Goal: Transaction & Acquisition: Purchase product/service

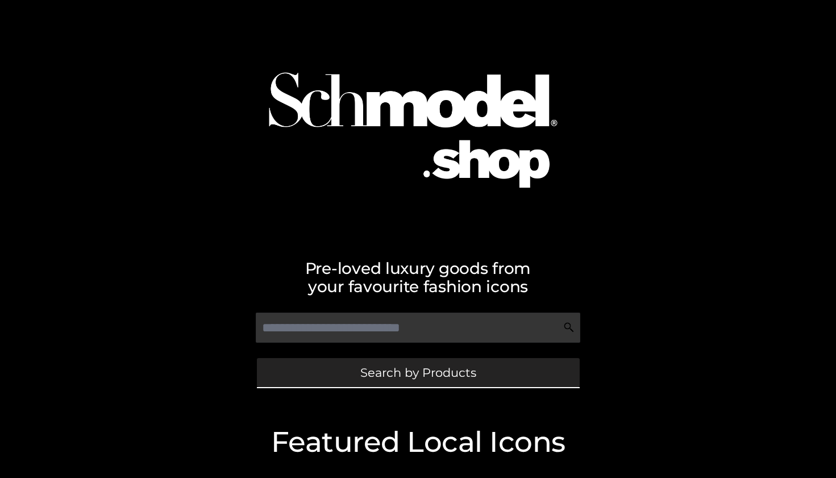
click at [357, 367] on link "Search by Products" at bounding box center [418, 372] width 323 height 29
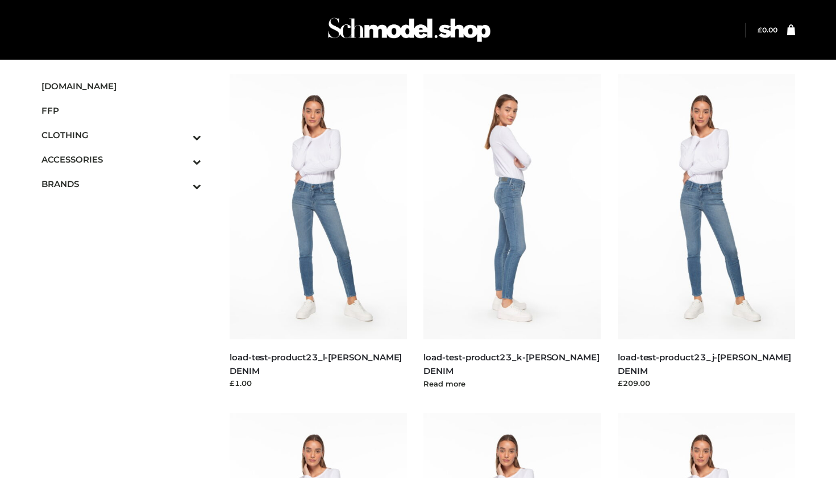
click at [483, 209] on img at bounding box center [511, 206] width 177 height 265
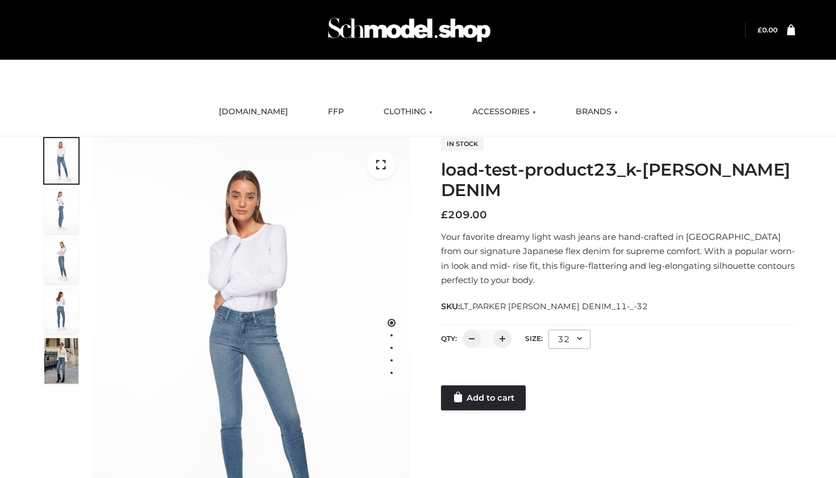
click at [475, 380] on div at bounding box center [618, 374] width 354 height 23
click at [473, 396] on link "Add to cart" at bounding box center [483, 397] width 85 height 25
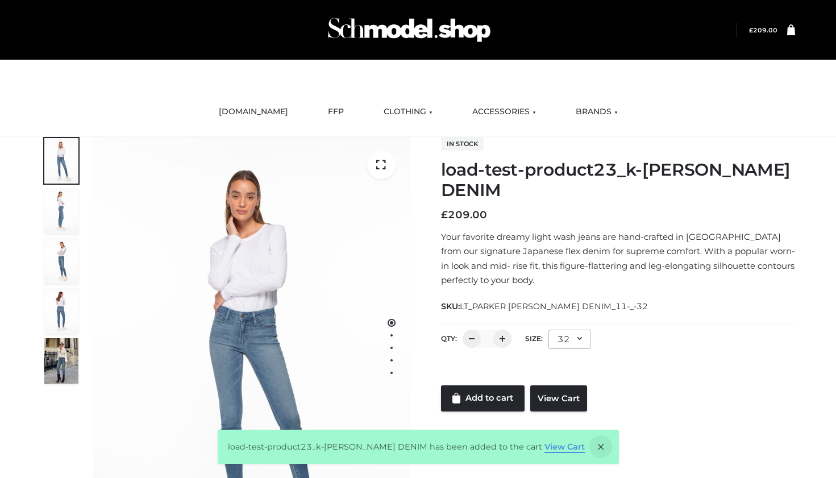
click at [556, 448] on link "View Cart" at bounding box center [564, 447] width 40 height 10
